Goal: Communication & Community: Ask a question

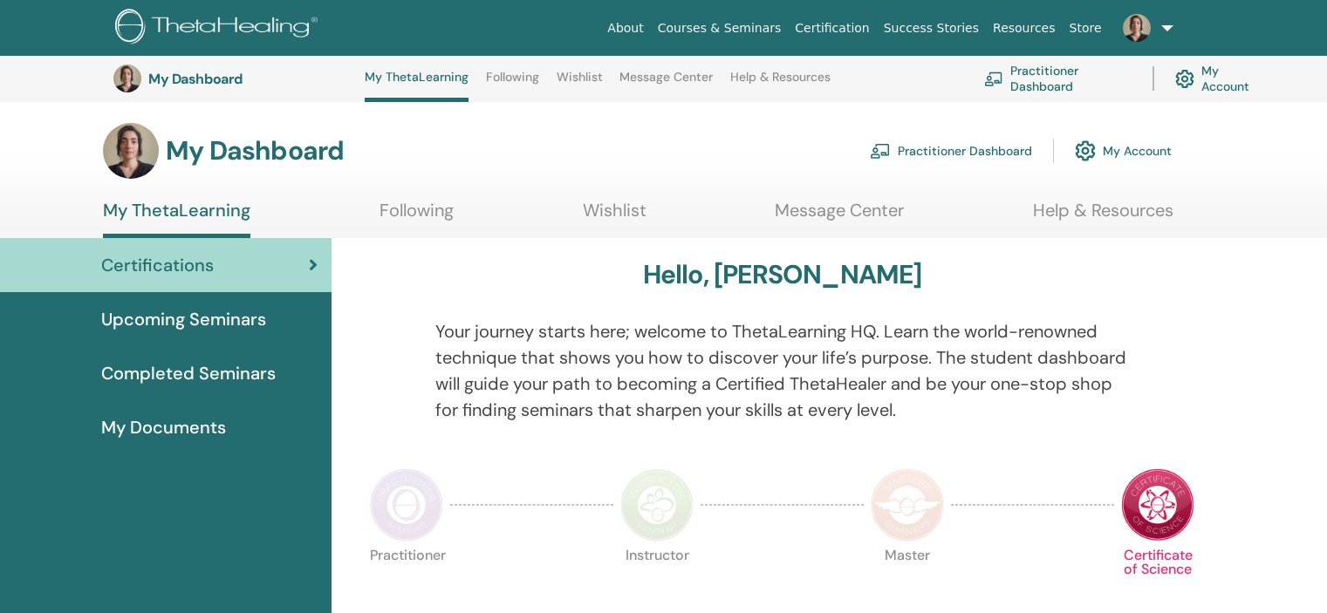
scroll to position [656, 0]
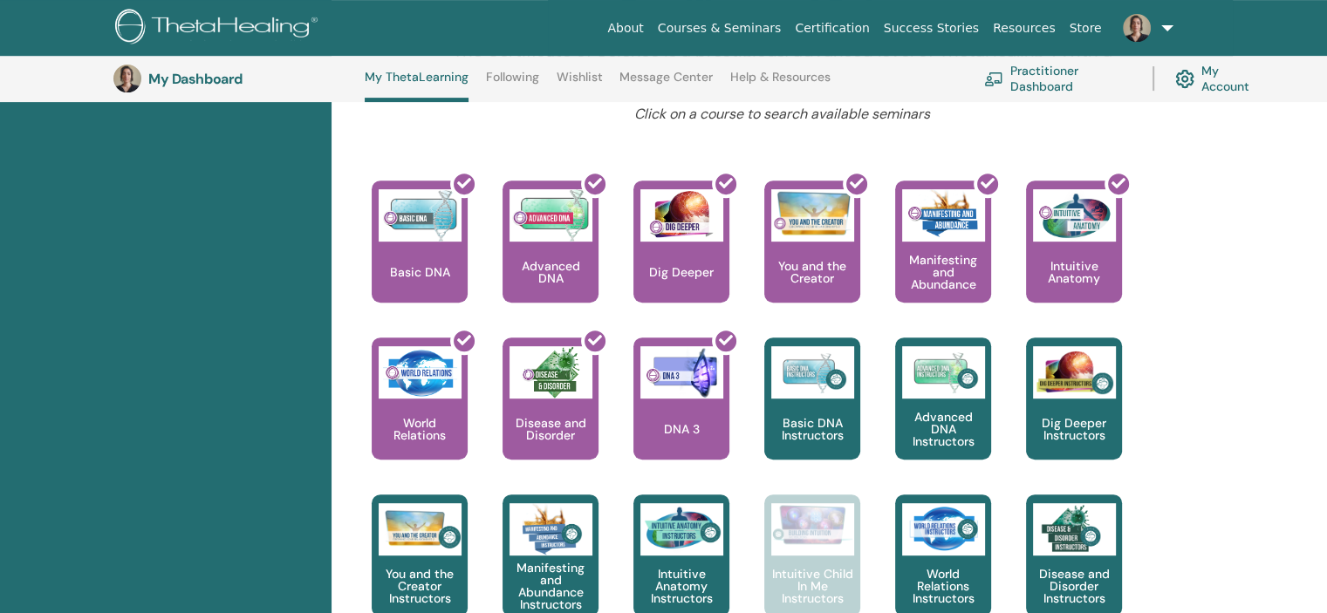
click at [769, 26] on link "Courses & Seminars" at bounding box center [720, 28] width 138 height 32
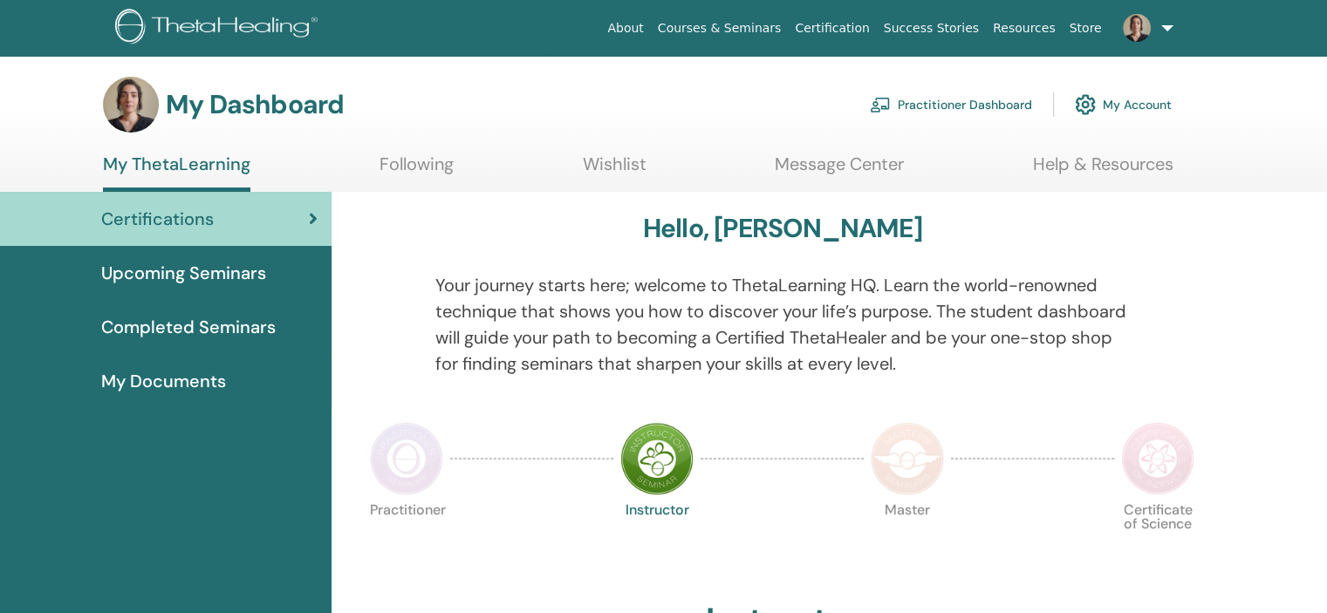
click at [1131, 161] on link "Help & Resources" at bounding box center [1103, 171] width 140 height 34
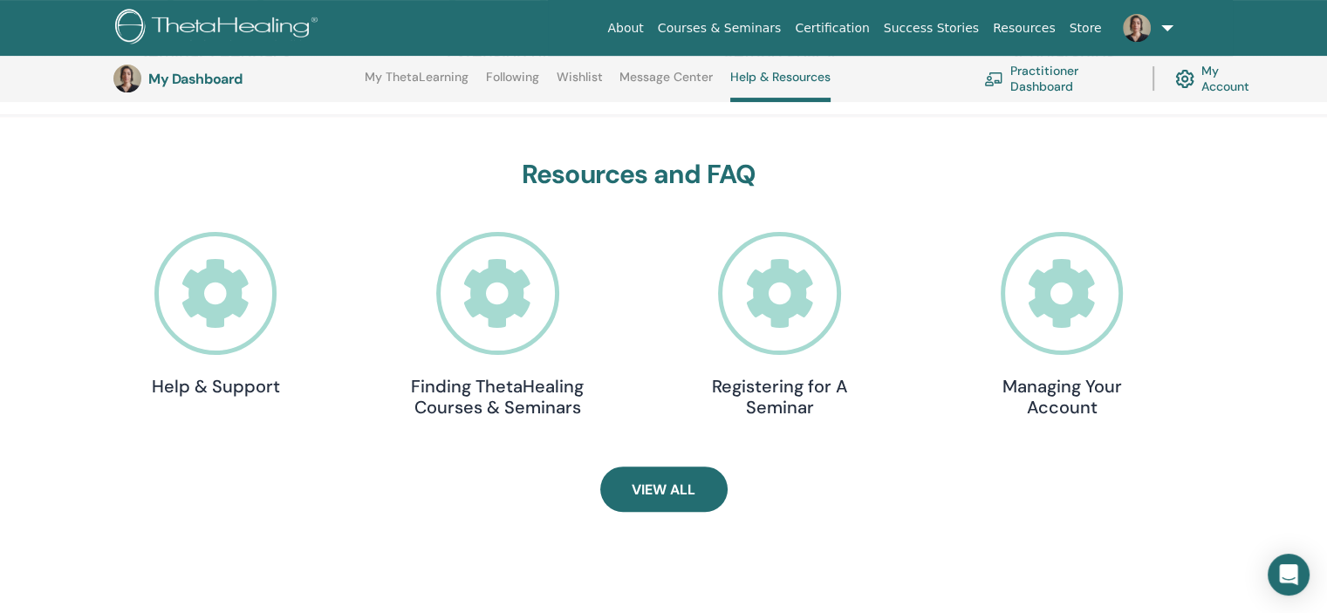
scroll to position [482, 0]
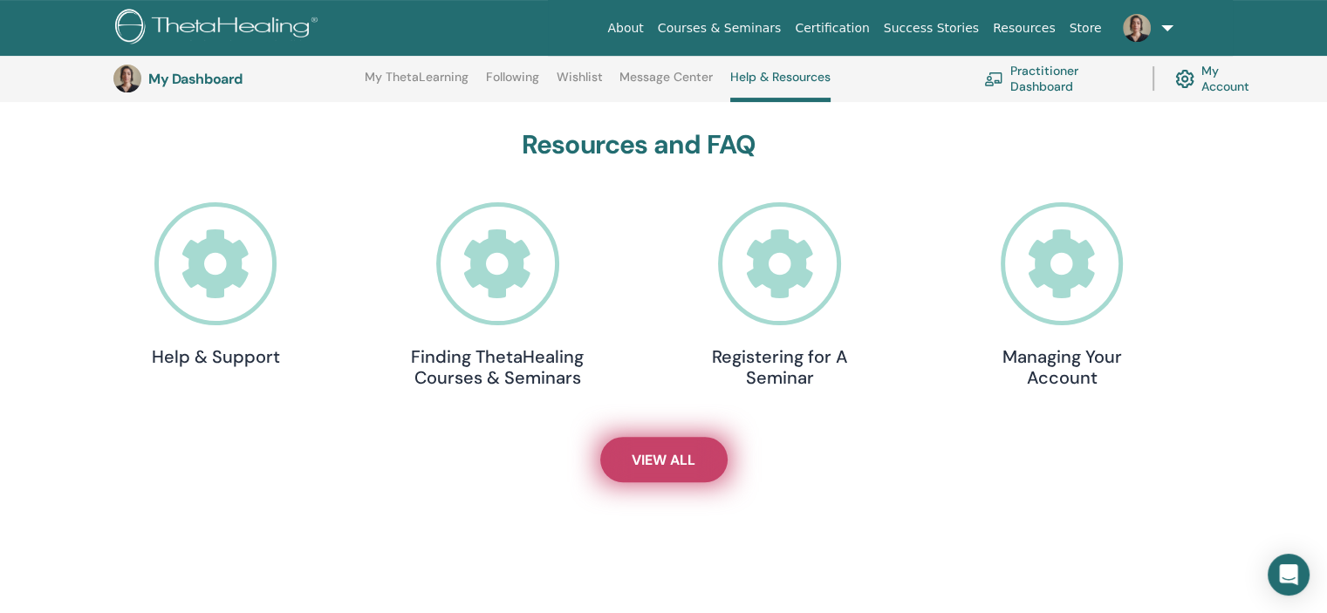
click at [668, 446] on link "View All" at bounding box center [663, 459] width 127 height 45
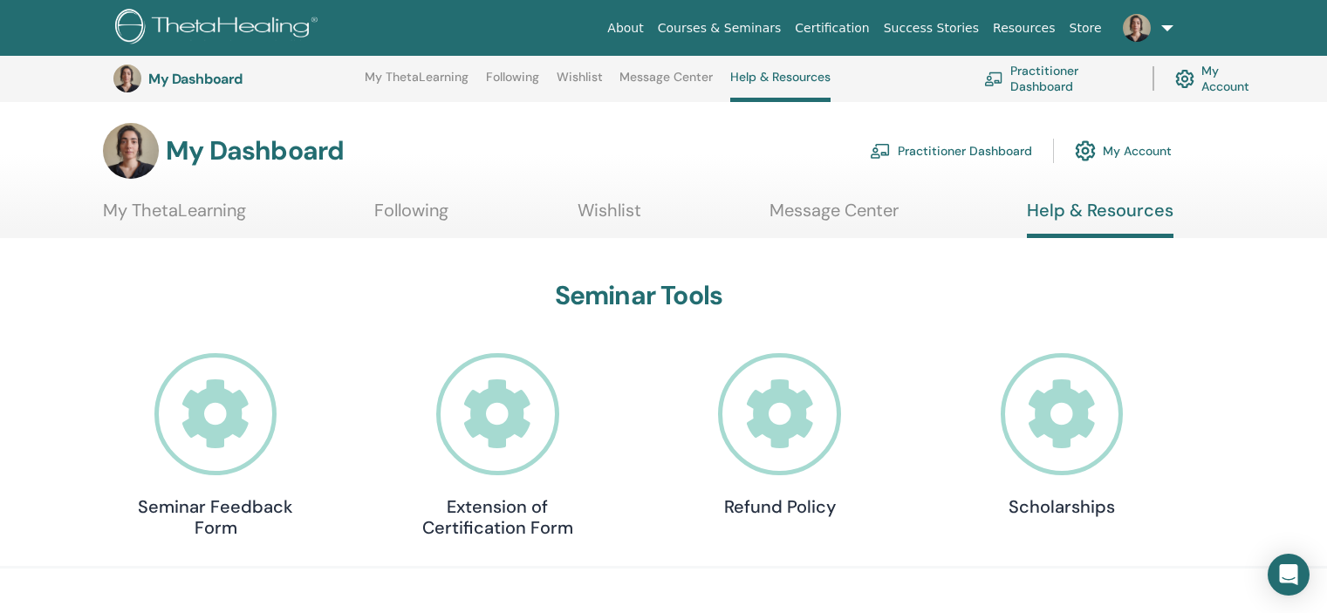
scroll to position [482, 0]
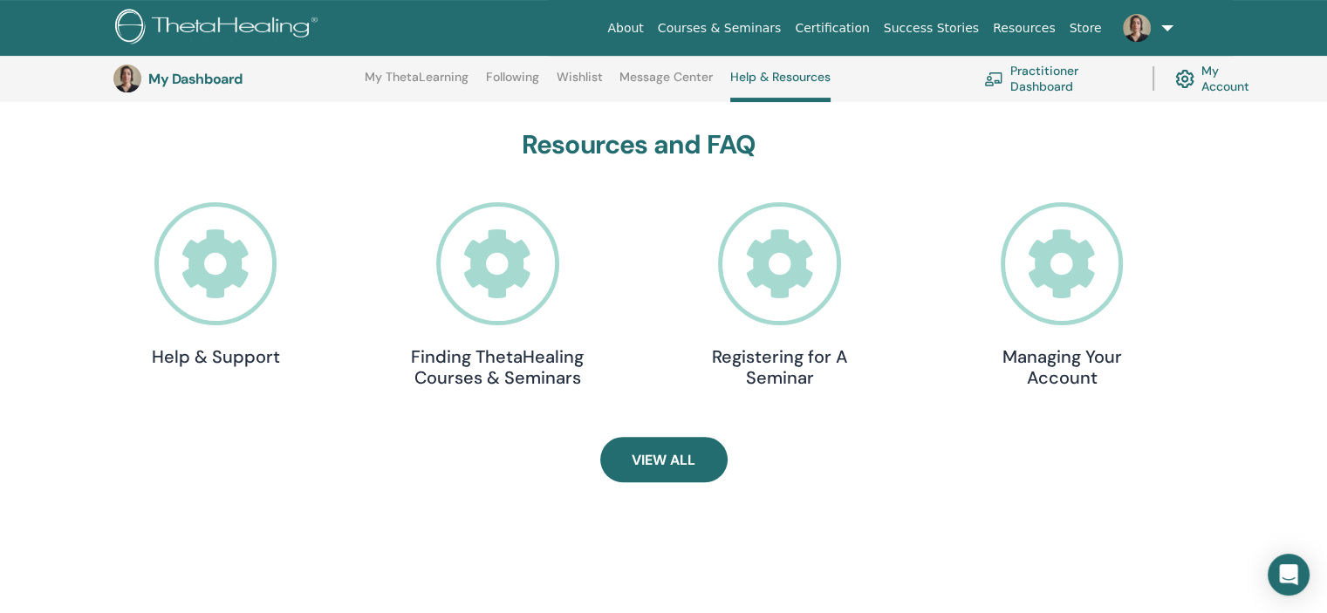
click at [1038, 76] on link "Practitioner Dashboard" at bounding box center [1057, 78] width 147 height 38
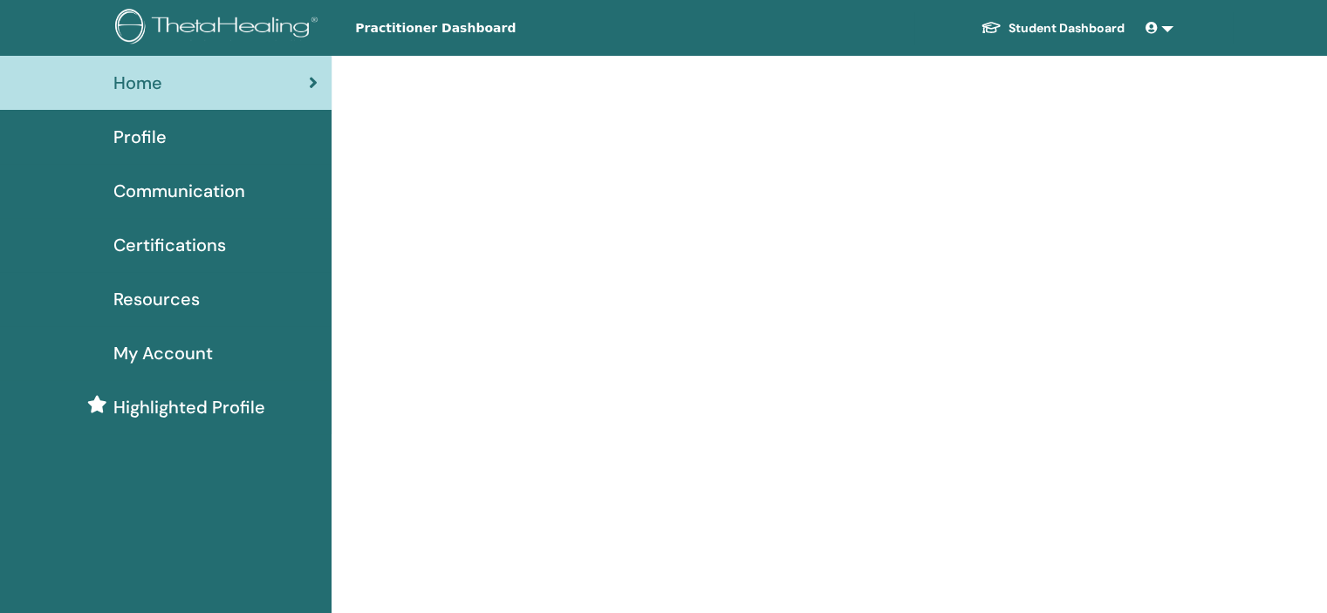
click at [167, 404] on span "Highlighted Profile" at bounding box center [189, 407] width 152 height 26
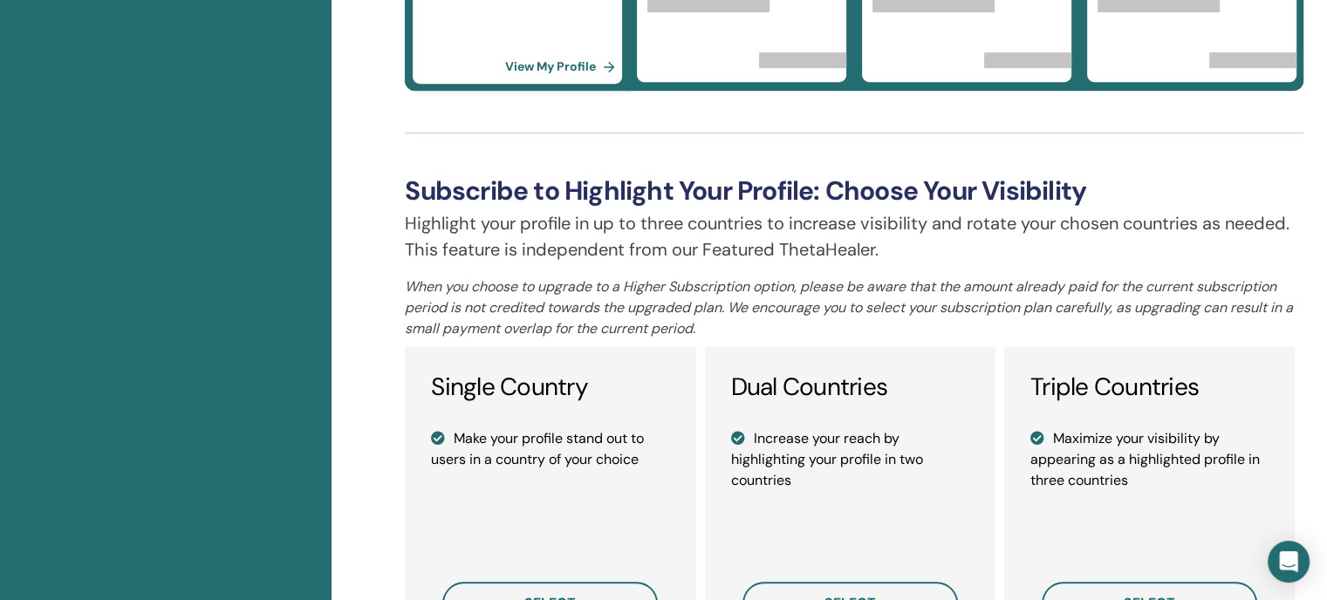
scroll to position [1134, 0]
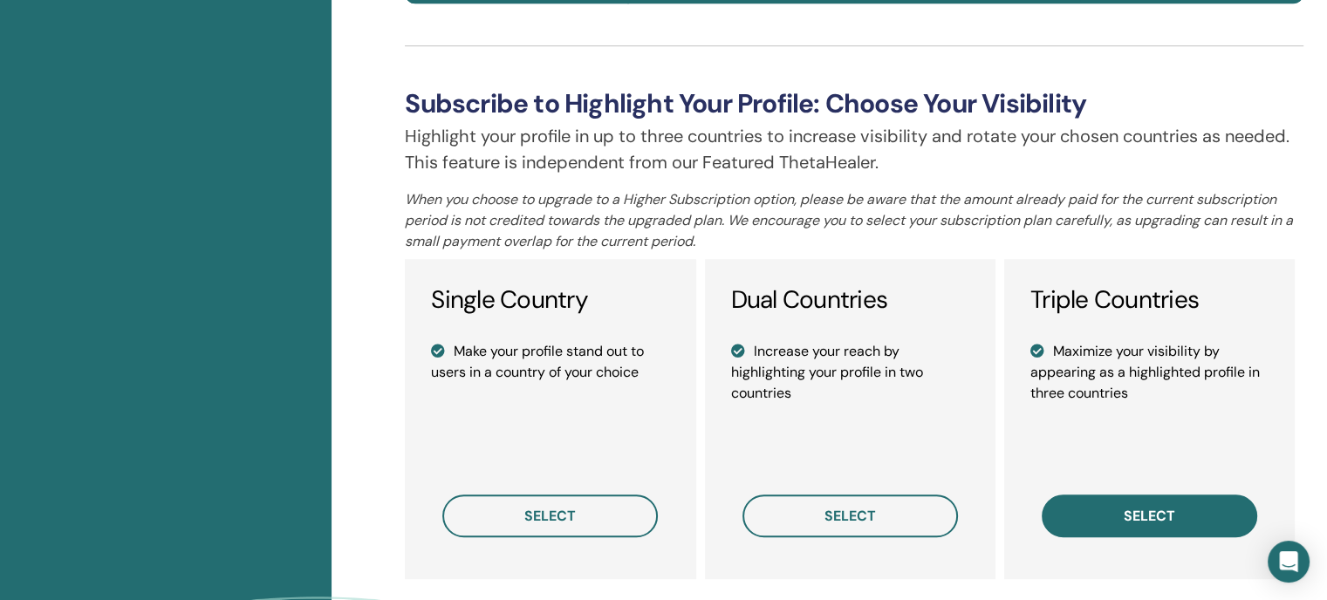
click at [1151, 509] on span "select" at bounding box center [1149, 516] width 51 height 18
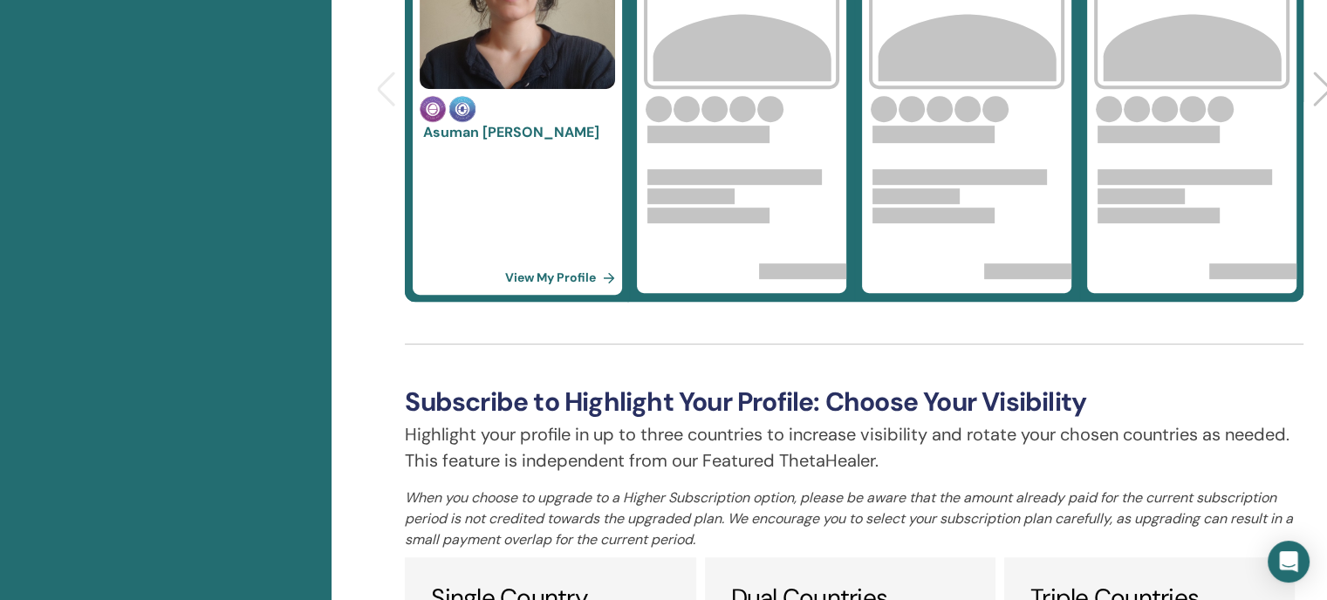
scroll to position [1113, 0]
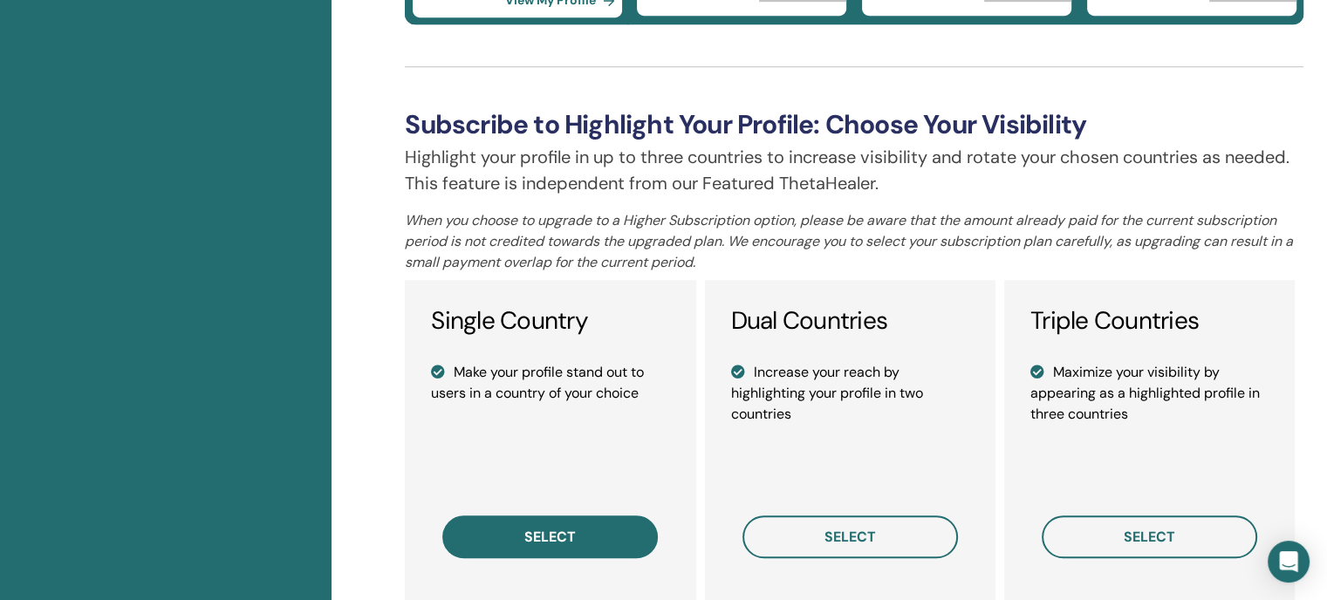
click at [554, 537] on span "select" at bounding box center [549, 537] width 51 height 18
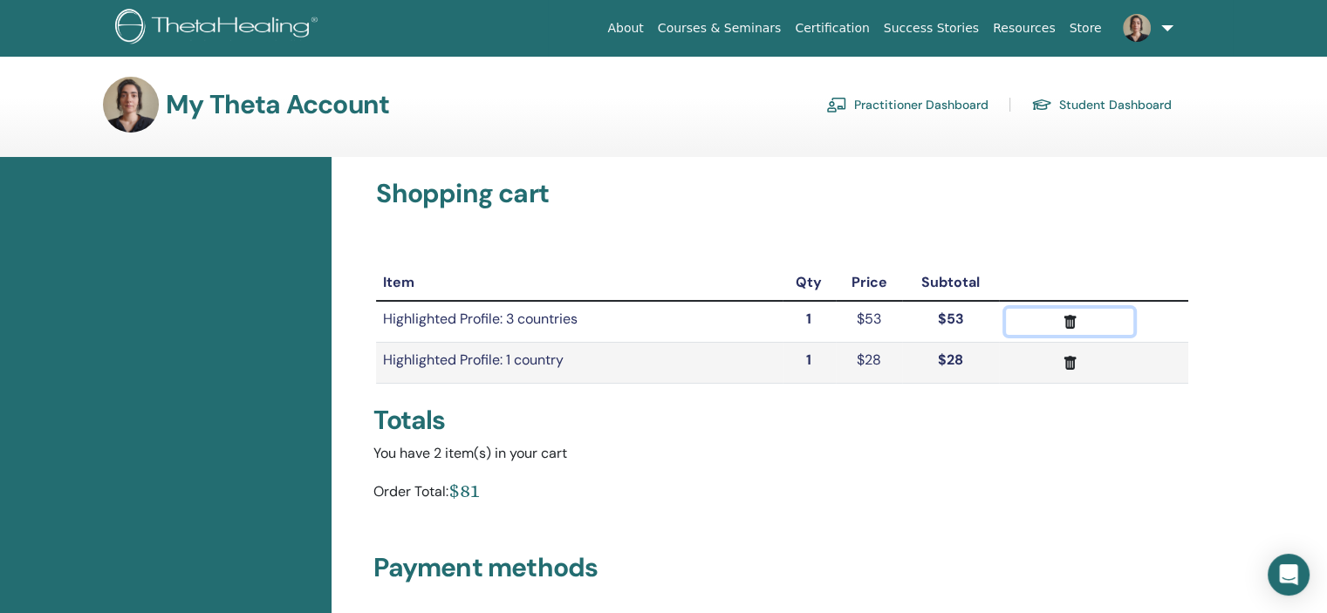
click at [1071, 318] on icon "submit" at bounding box center [1070, 322] width 12 height 14
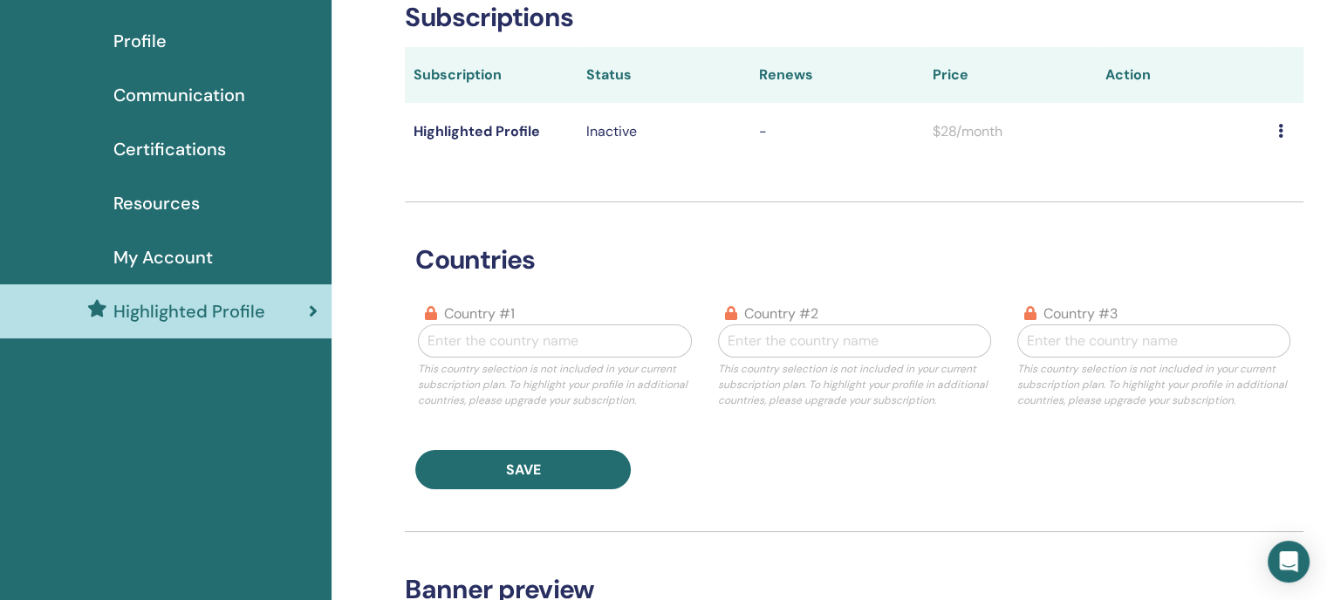
scroll to position [66, 0]
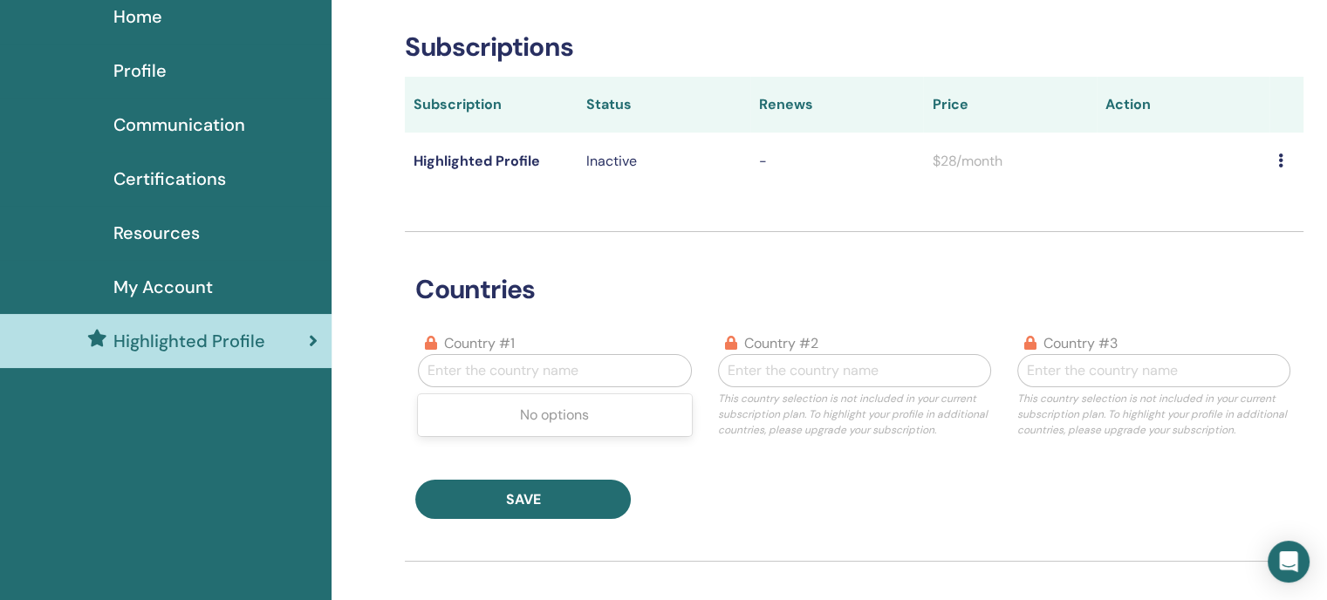
click at [527, 364] on div at bounding box center [554, 371] width 254 height 24
click at [524, 364] on div at bounding box center [554, 371] width 254 height 24
click at [774, 365] on div at bounding box center [855, 371] width 254 height 24
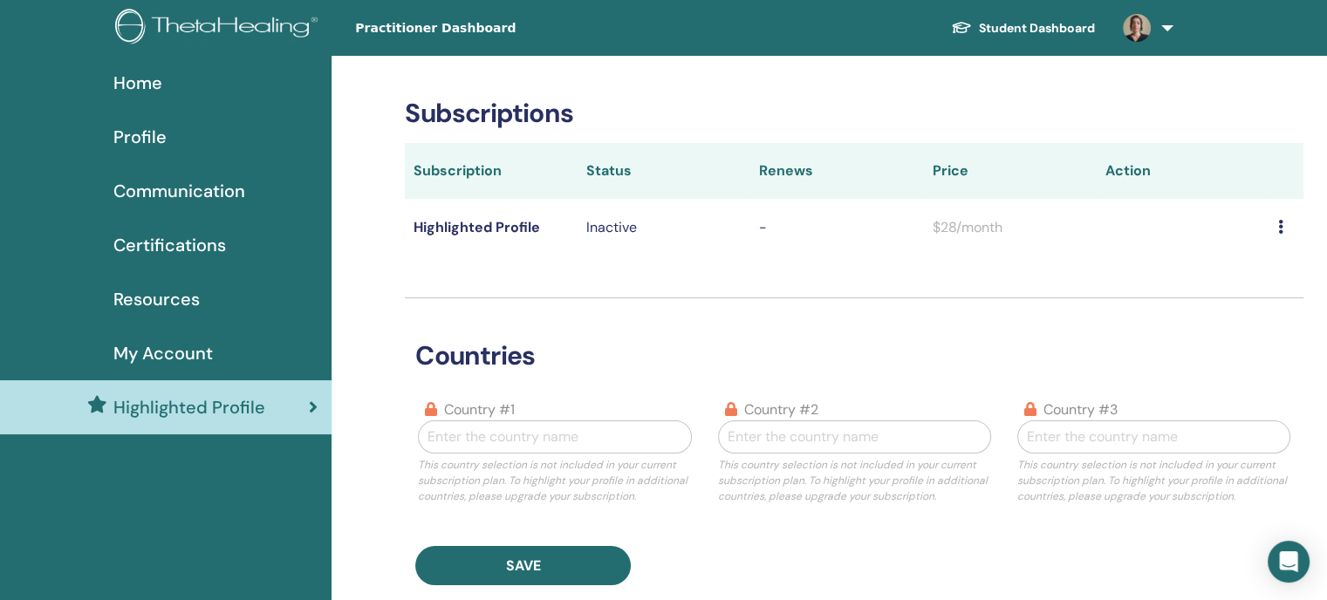
click at [162, 296] on span "Resources" at bounding box center [156, 299] width 86 height 26
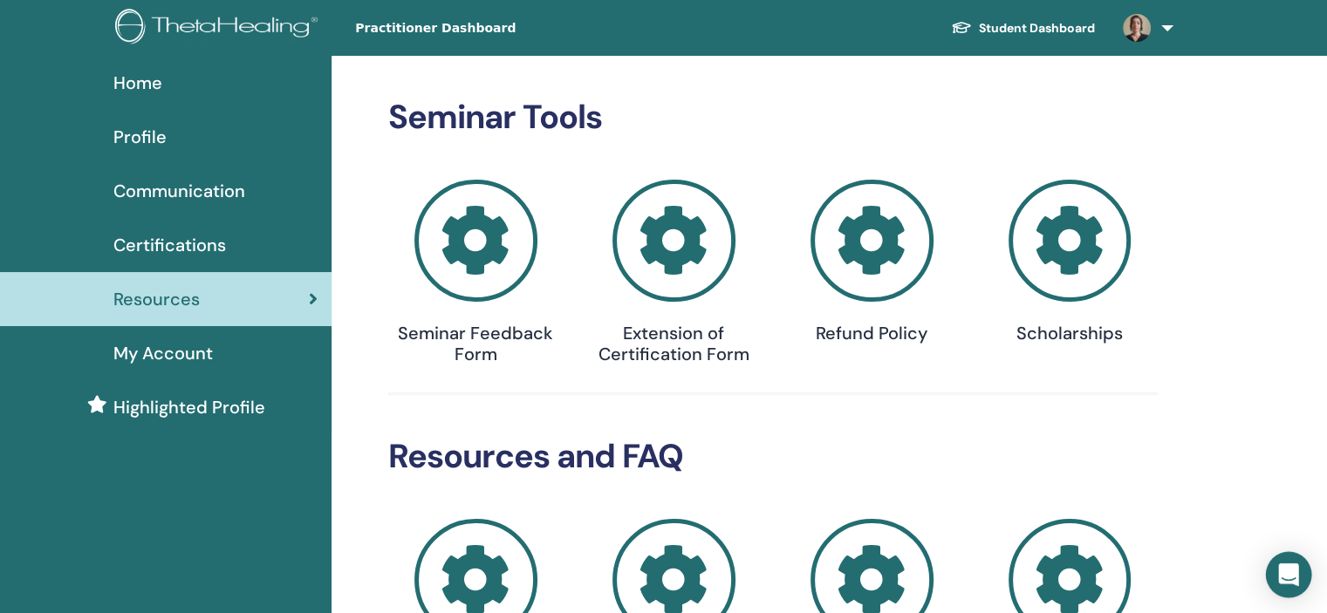
click at [1297, 574] on div "Open Intercom Messenger" at bounding box center [1289, 575] width 46 height 46
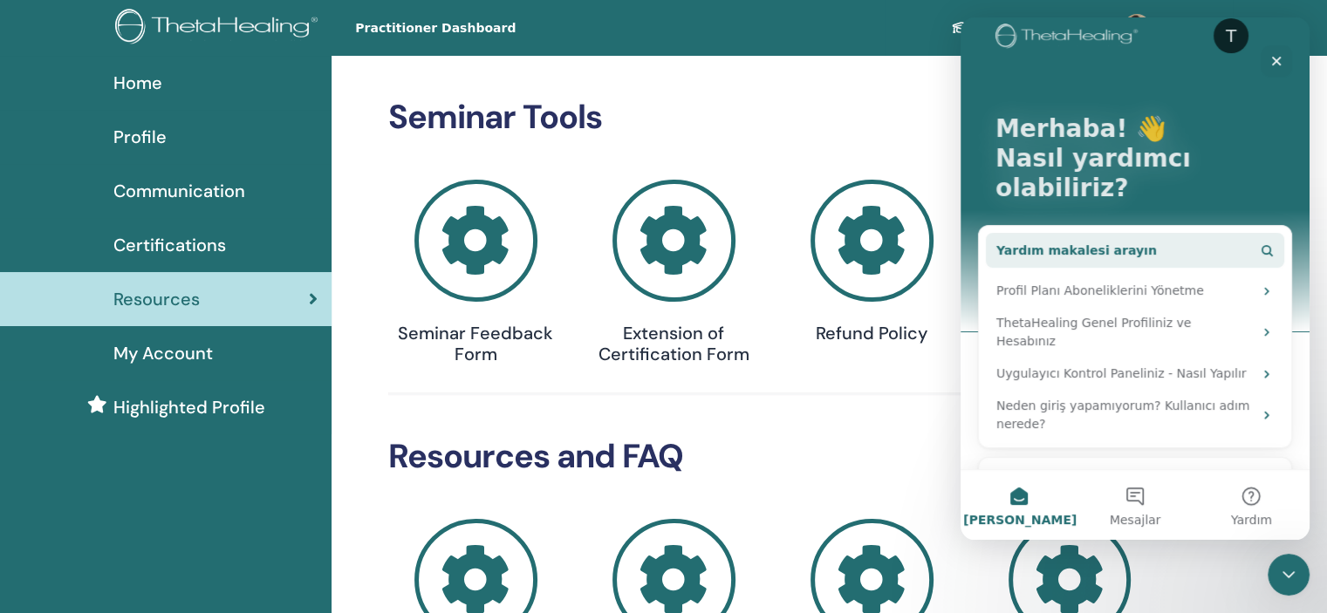
scroll to position [41, 0]
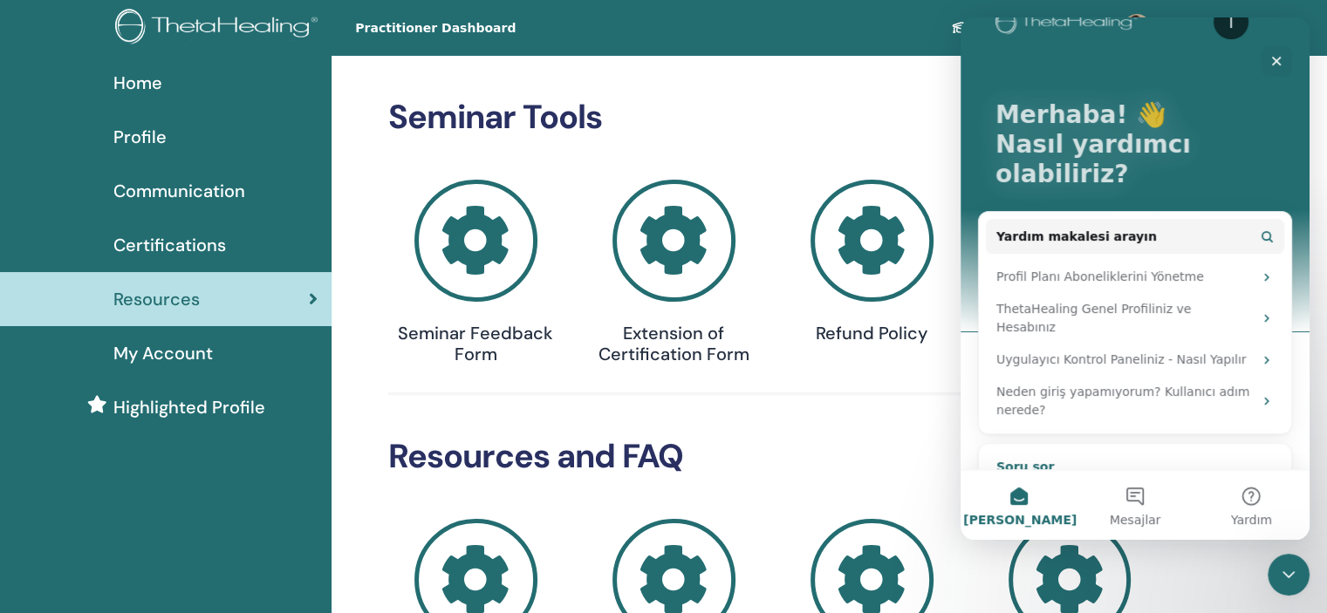
click at [1154, 476] on div "Botumuz ve ekibimiz yardımcı olabilir" at bounding box center [1110, 494] width 229 height 37
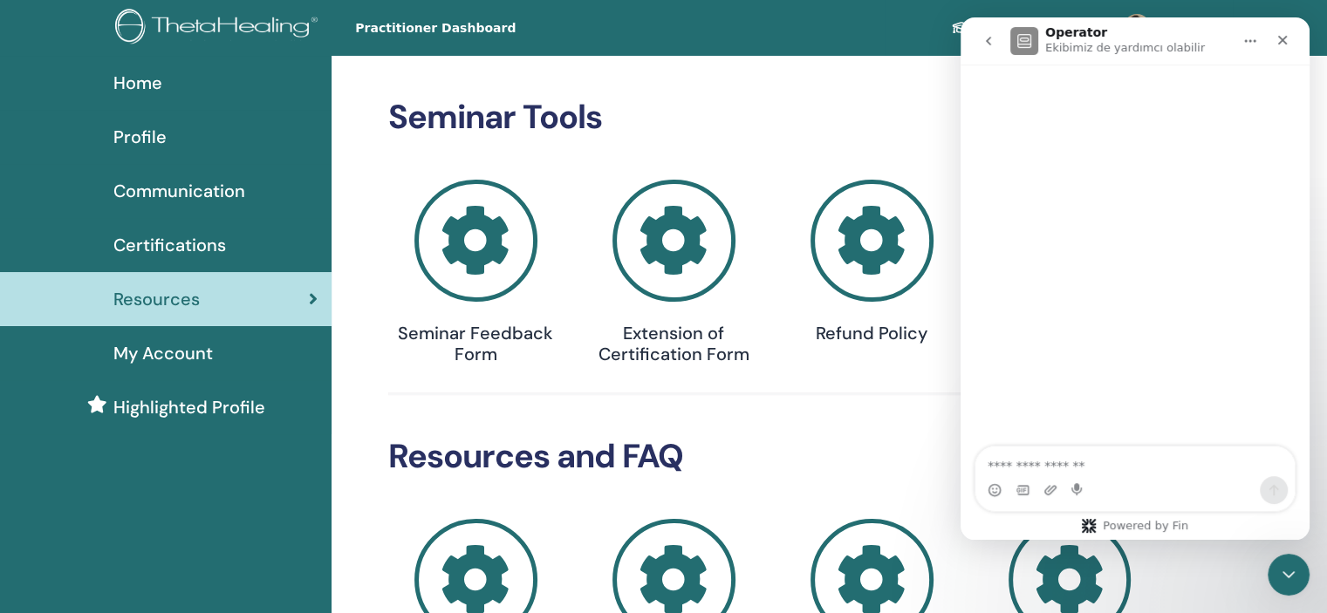
scroll to position [0, 0]
click at [1135, 457] on textarea "Bir soru sorun..." at bounding box center [1134, 462] width 319 height 30
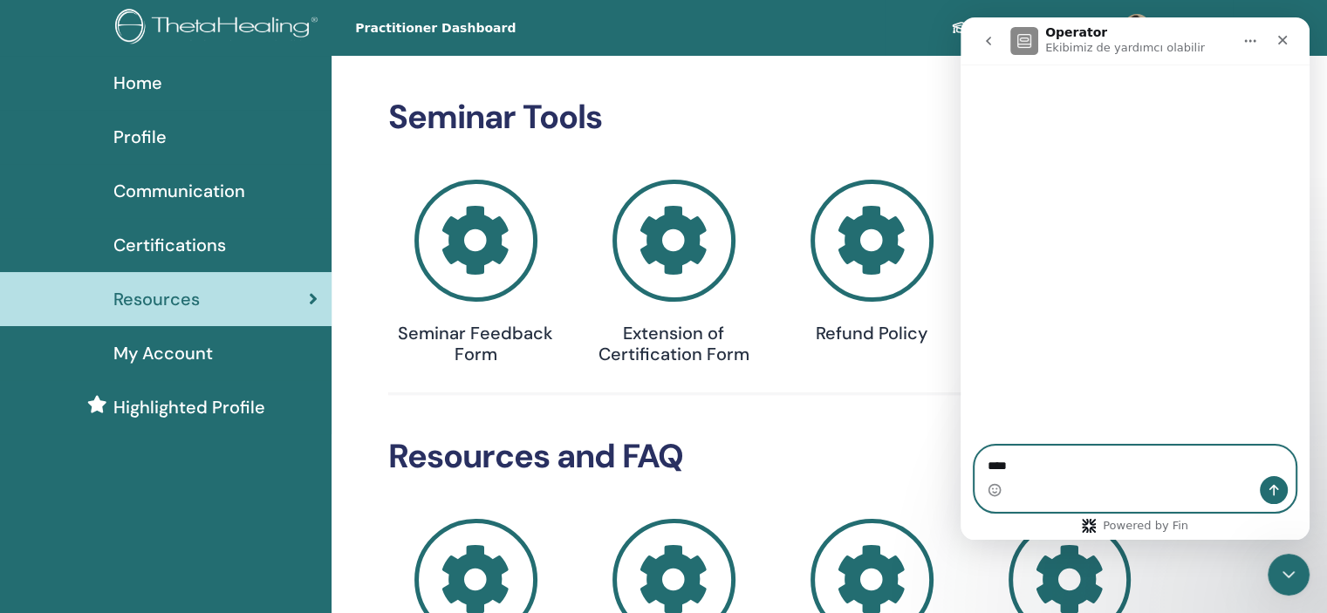
type textarea "*****"
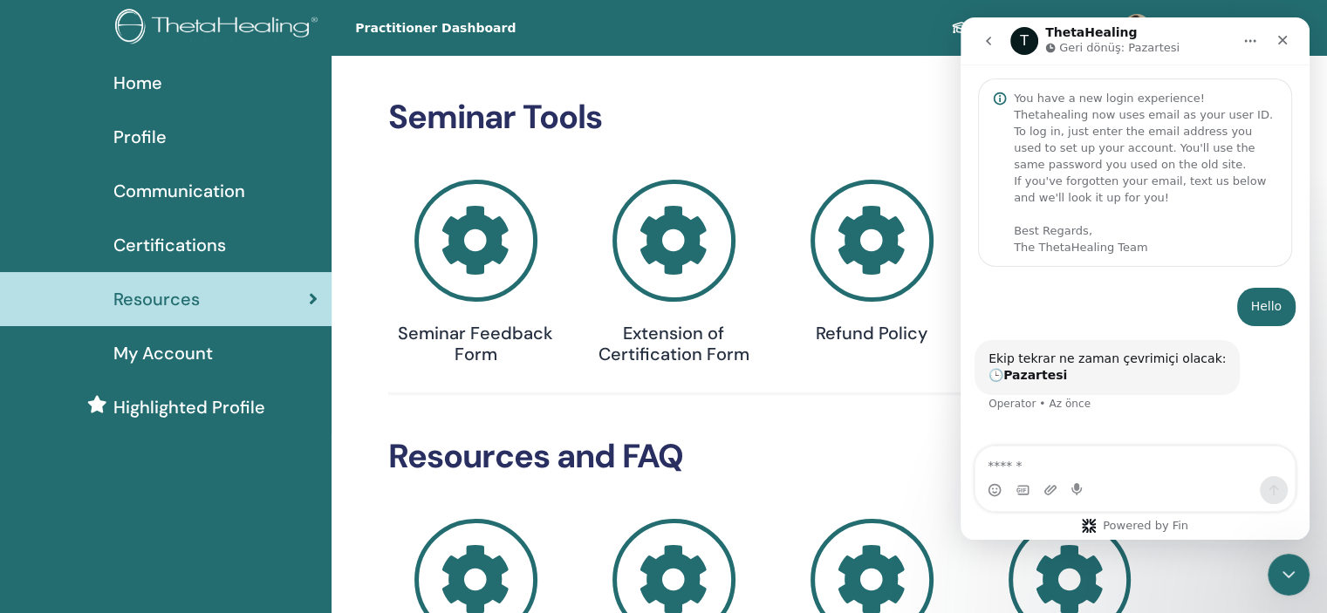
scroll to position [32, 0]
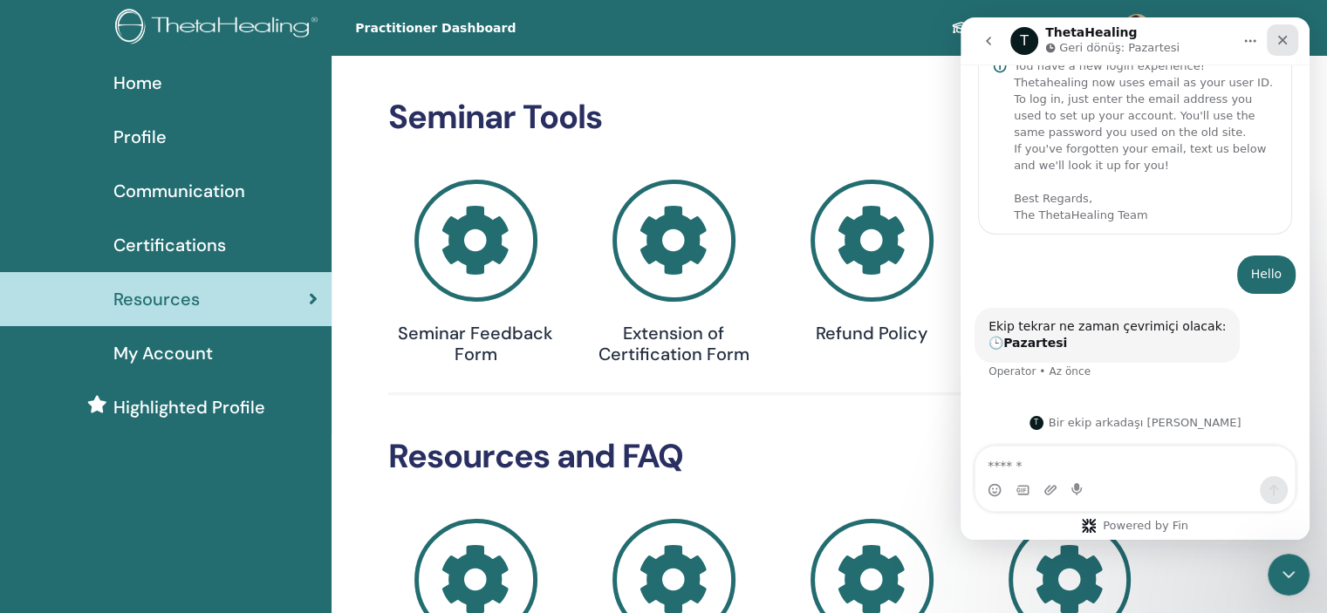
click at [1278, 38] on icon "Kapat" at bounding box center [1282, 40] width 14 height 14
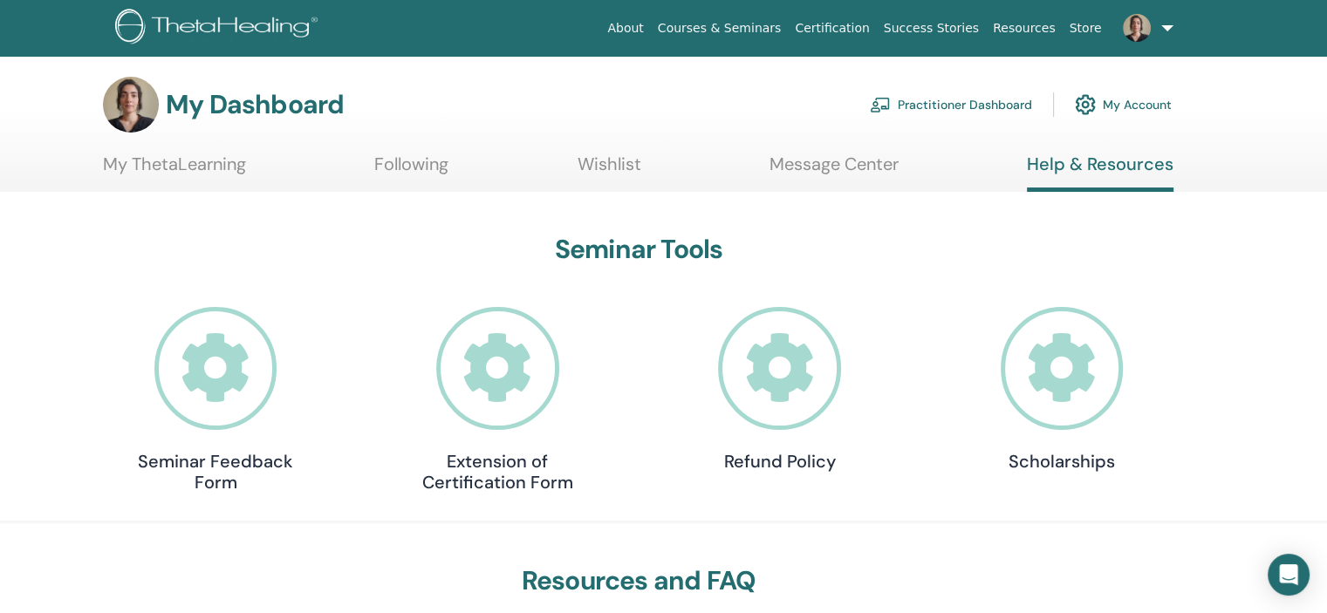
click at [222, 373] on icon at bounding box center [215, 368] width 123 height 123
